Goal: Entertainment & Leisure: Browse casually

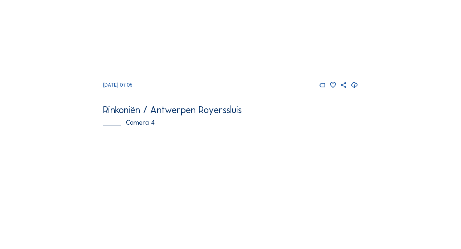
scroll to position [756, 0]
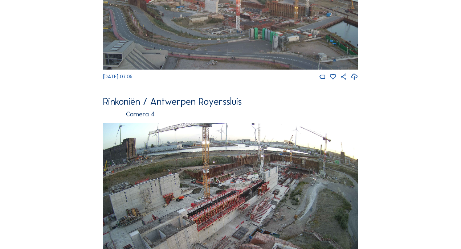
click at [304, 173] on img at bounding box center [230, 194] width 255 height 143
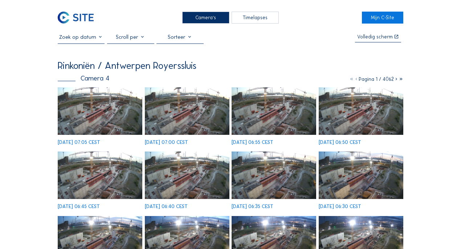
click at [95, 90] on img at bounding box center [100, 111] width 85 height 48
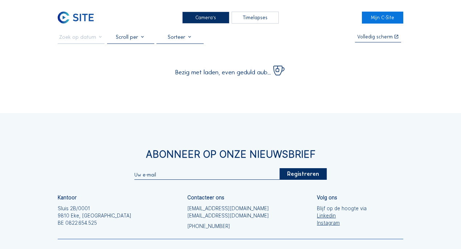
click at [202, 21] on div "Camera's" at bounding box center [205, 18] width 47 height 12
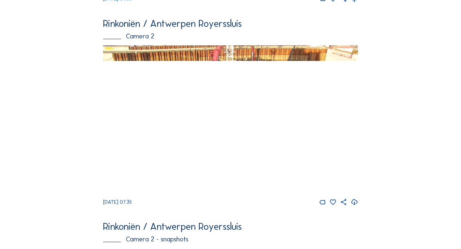
scroll to position [224, 0]
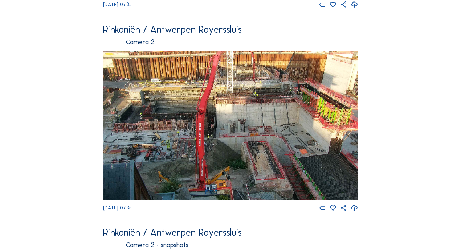
click at [222, 130] on img at bounding box center [230, 126] width 255 height 150
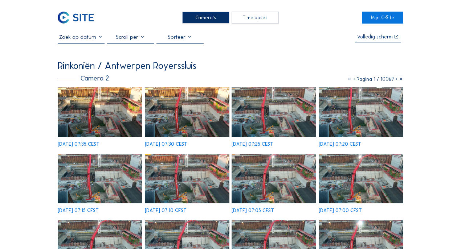
click at [95, 94] on img at bounding box center [100, 112] width 85 height 50
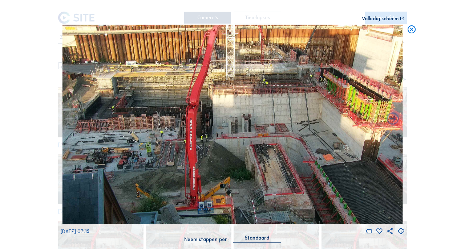
click at [413, 30] on icon at bounding box center [412, 30] width 10 height 10
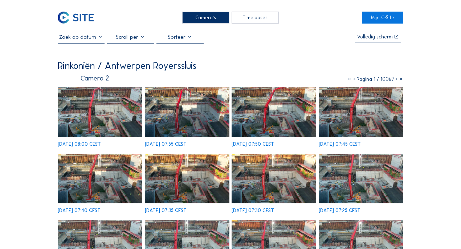
click at [93, 118] on img at bounding box center [100, 112] width 85 height 50
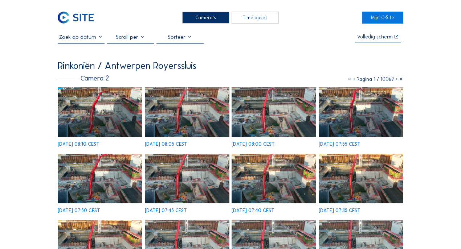
click at [91, 110] on img at bounding box center [100, 112] width 85 height 50
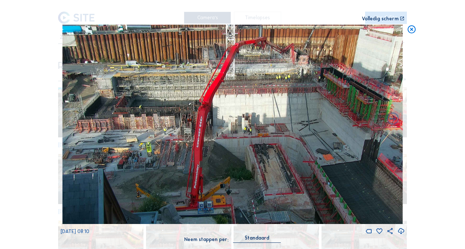
click at [407, 32] on icon at bounding box center [412, 30] width 10 height 10
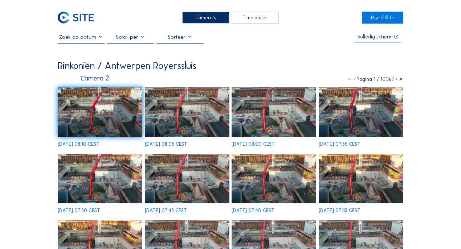
click at [198, 17] on div "Camera's" at bounding box center [205, 18] width 47 height 12
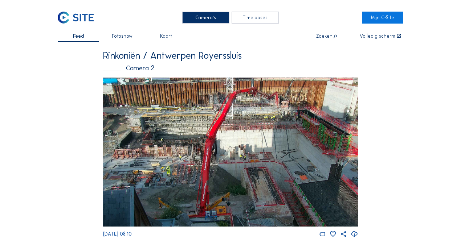
click at [219, 22] on div "Camera's" at bounding box center [205, 18] width 47 height 12
click at [208, 17] on div "Camera's" at bounding box center [205, 18] width 47 height 12
click at [208, 13] on div "Camera's" at bounding box center [205, 18] width 47 height 12
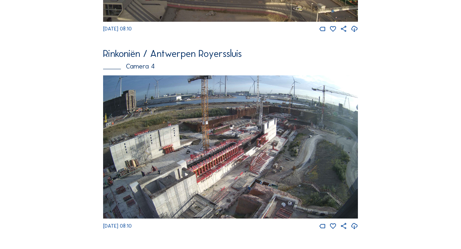
scroll to position [805, 0]
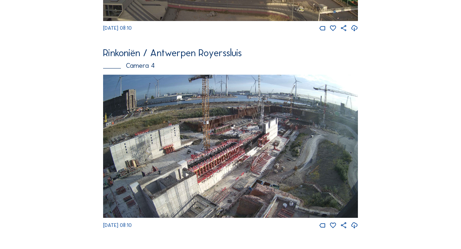
click at [274, 137] on img at bounding box center [230, 146] width 255 height 143
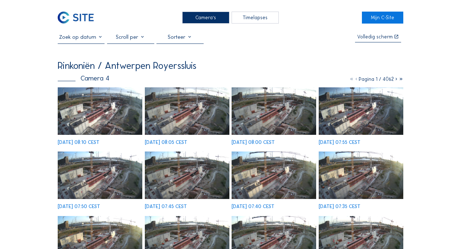
click at [78, 152] on div "[DATE] 07:50 CEST" at bounding box center [100, 180] width 85 height 57
